Goal: Check status

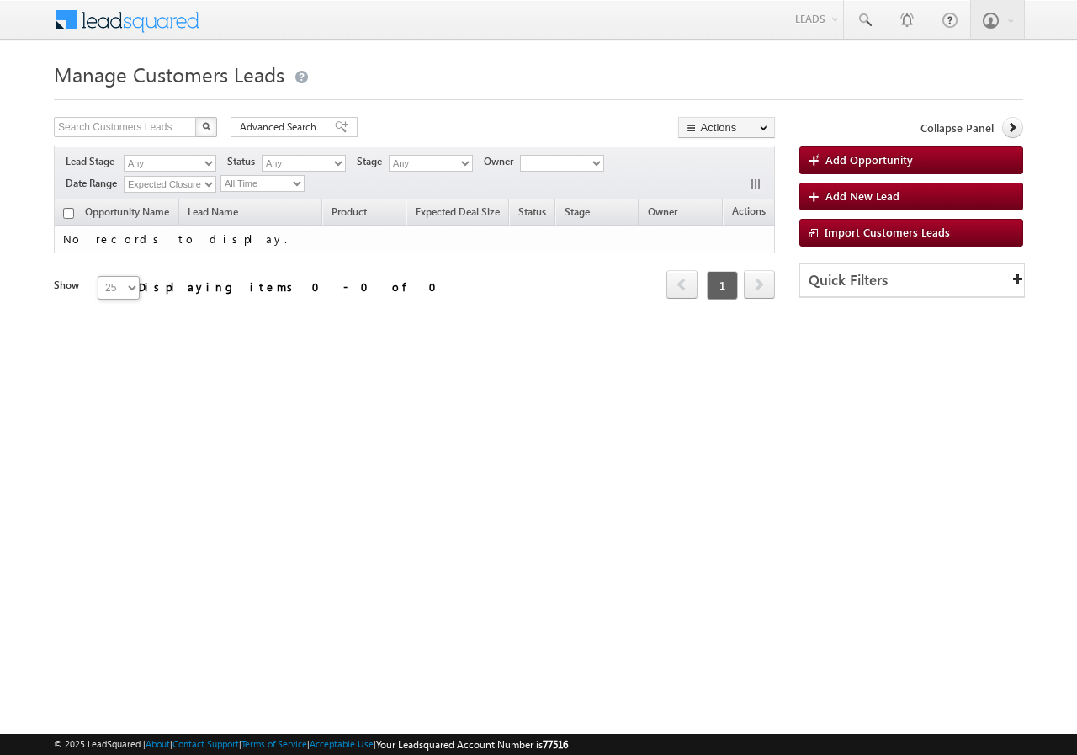
type input "848090"
